Goal: Use online tool/utility: Utilize a website feature to perform a specific function

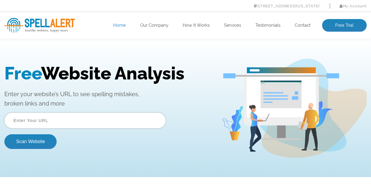
click at [94, 127] on input "text" at bounding box center [84, 121] width 161 height 16
type input "[DOMAIN_NAME]"
click at [4, 134] on button "Scan Website" at bounding box center [30, 141] width 52 height 15
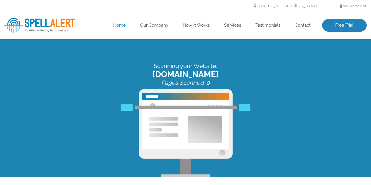
click at [38, 59] on div "Scanning your Website: [DOMAIN_NAME] Pages Scanned: 0" at bounding box center [185, 108] width 371 height 138
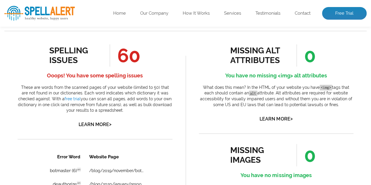
scroll to position [310, 0]
click at [93, 123] on link "Learn More >" at bounding box center [95, 124] width 33 height 6
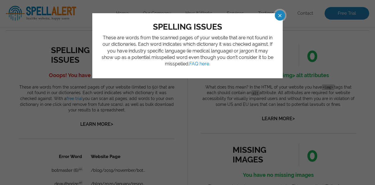
click at [282, 8] on div "spelling issues These are words from the scanned pages of your website that are…" at bounding box center [187, 92] width 375 height 185
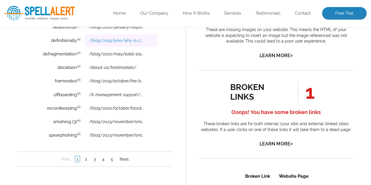
scroll to position [469, 0]
